Goal: Navigation & Orientation: Find specific page/section

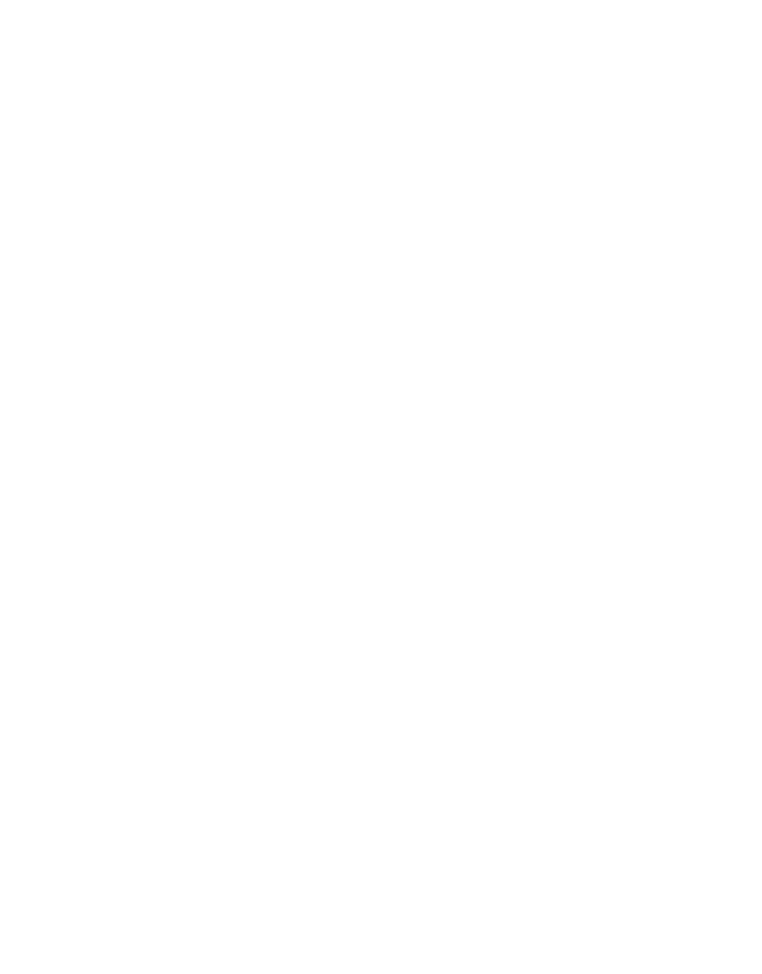
click at [32, 21] on body at bounding box center [381, 487] width 762 height 974
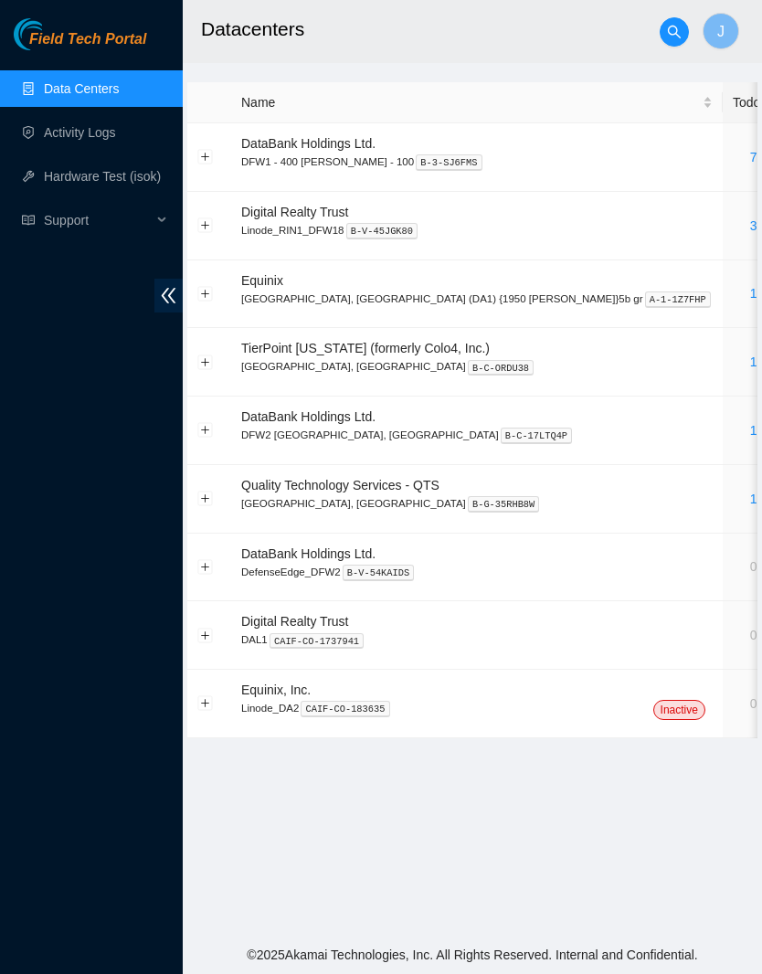
scroll to position [13, 0]
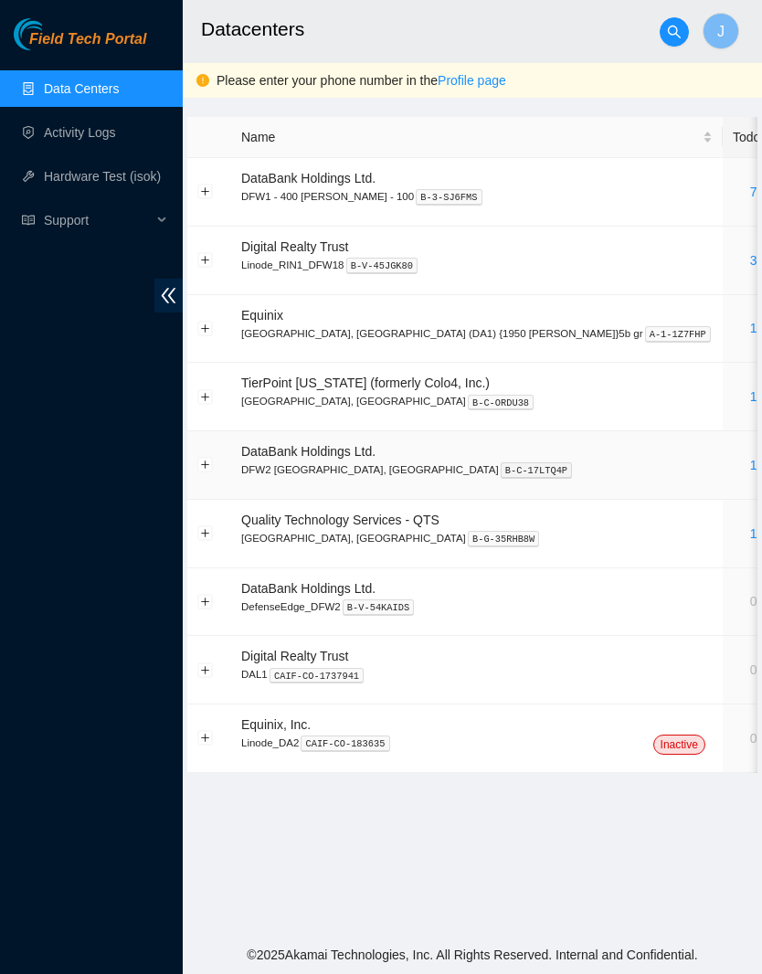
click at [750, 458] on link "1" at bounding box center [753, 465] width 7 height 15
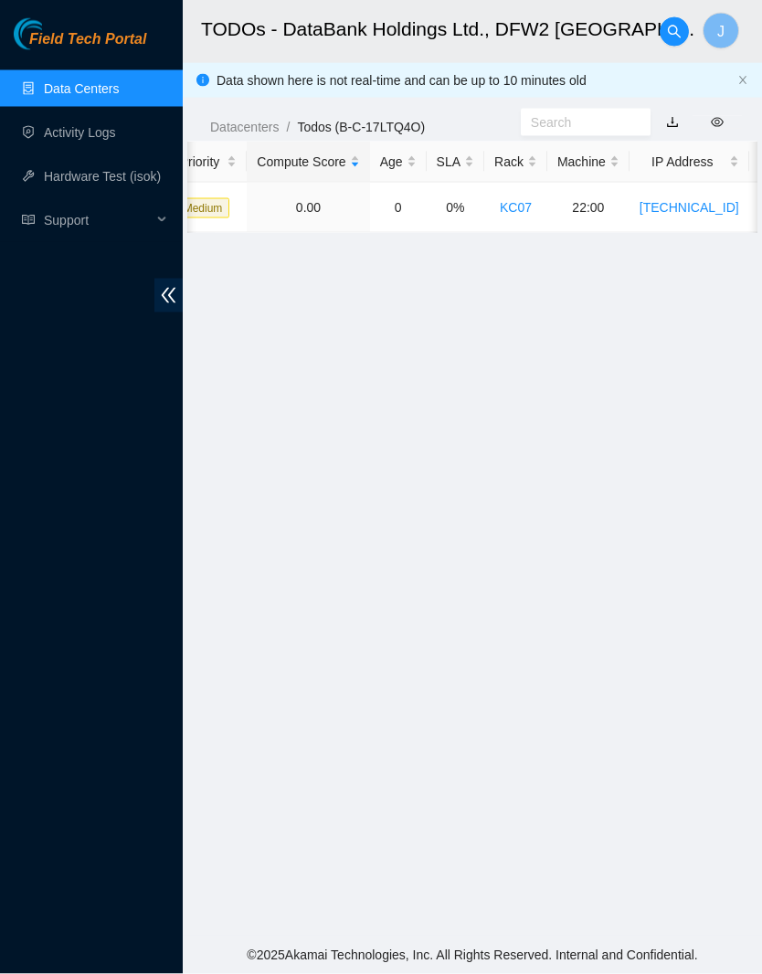
scroll to position [10, 0]
